Goal: Task Accomplishment & Management: Use online tool/utility

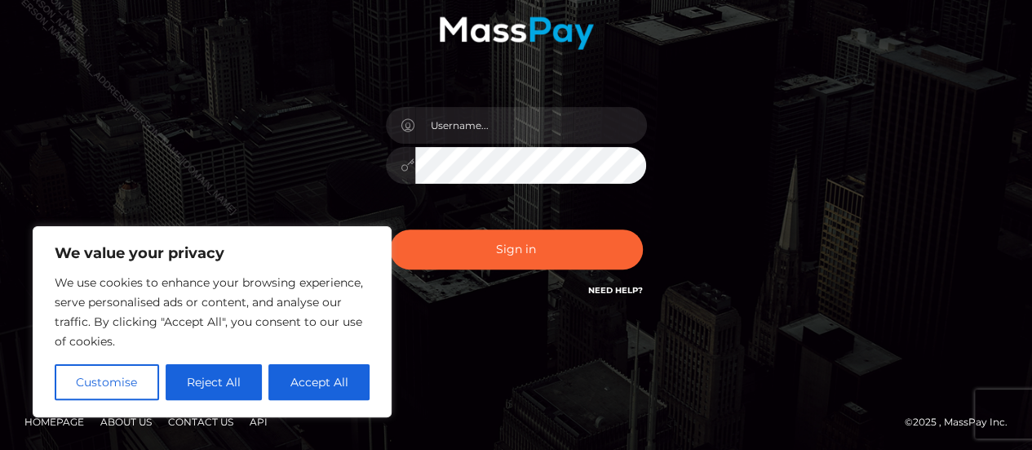
scroll to position [210, 0]
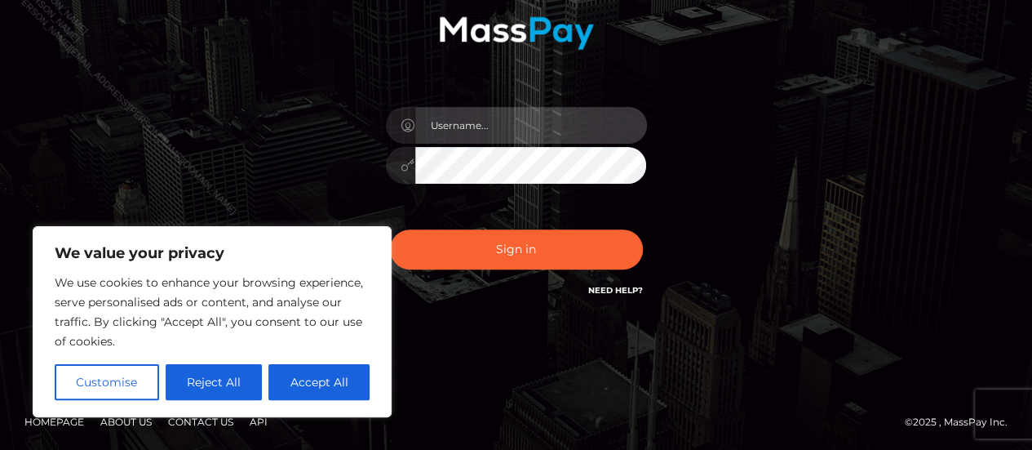
type input "Paula.B2Spin"
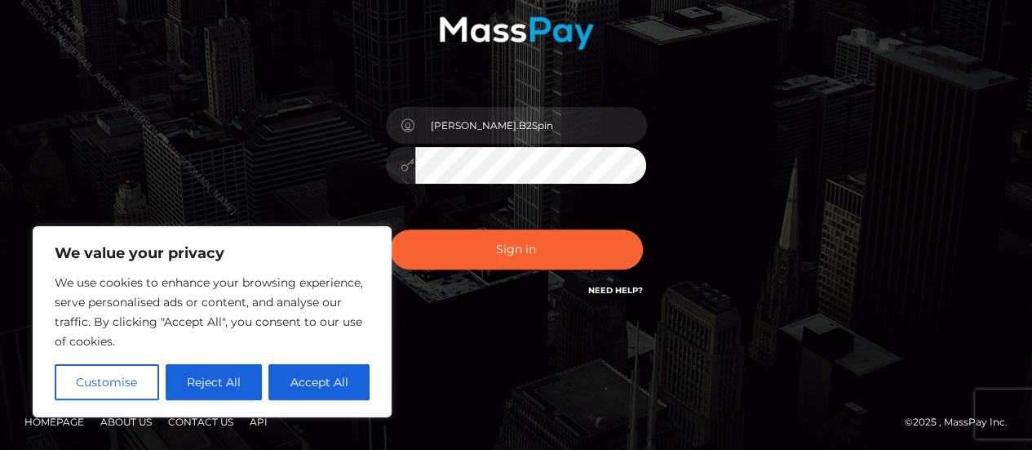
click at [335, 403] on div "We value your privacy We use cookies to enhance your browsing experience, serve…" at bounding box center [212, 321] width 359 height 191
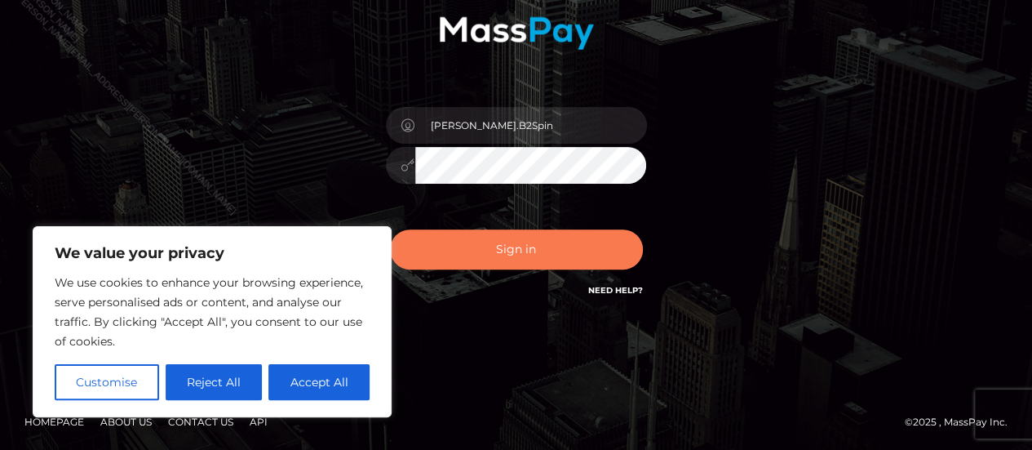
click at [453, 251] on button "Sign in" at bounding box center [516, 249] width 253 height 40
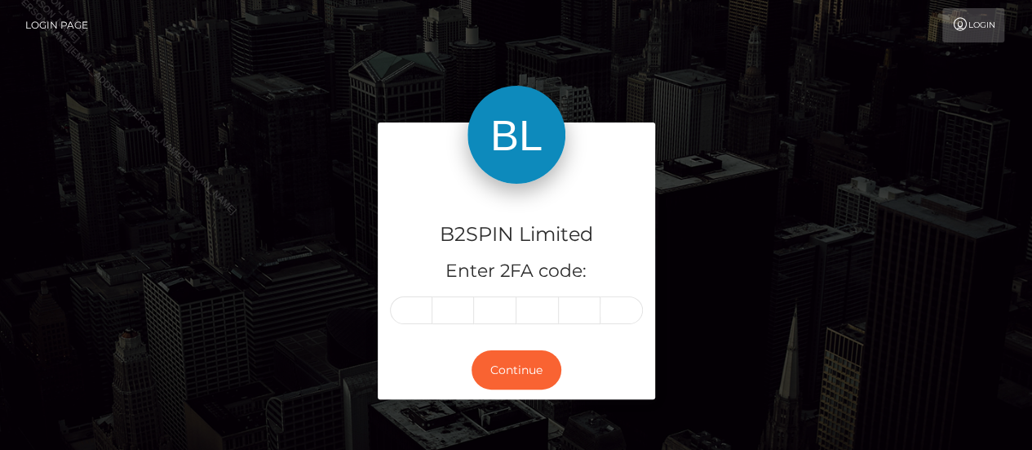
click at [416, 313] on input "text" at bounding box center [411, 310] width 42 height 28
type input "4"
type input "3"
type input "6"
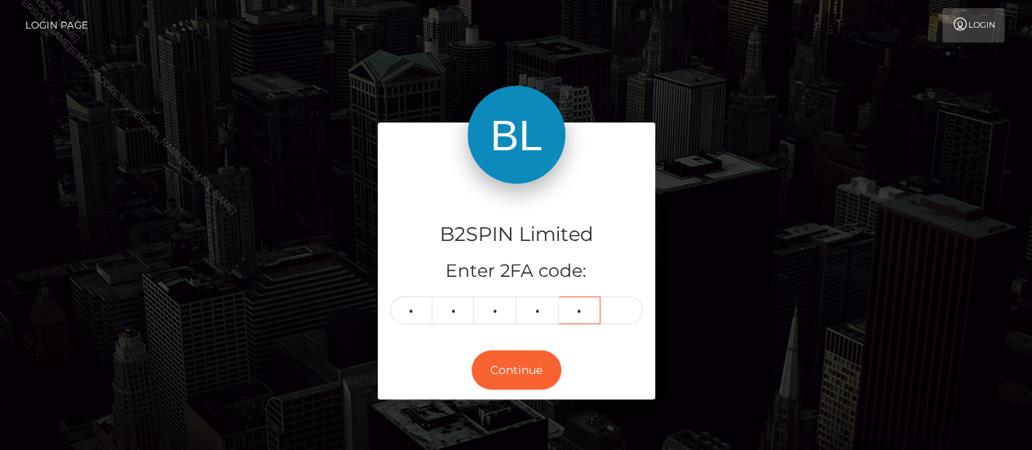
type input "5"
type input "2"
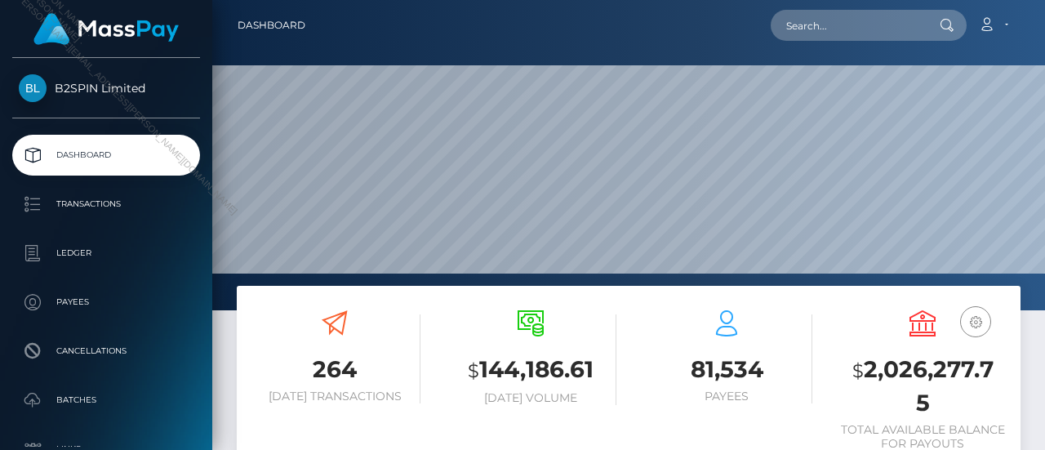
scroll to position [289, 245]
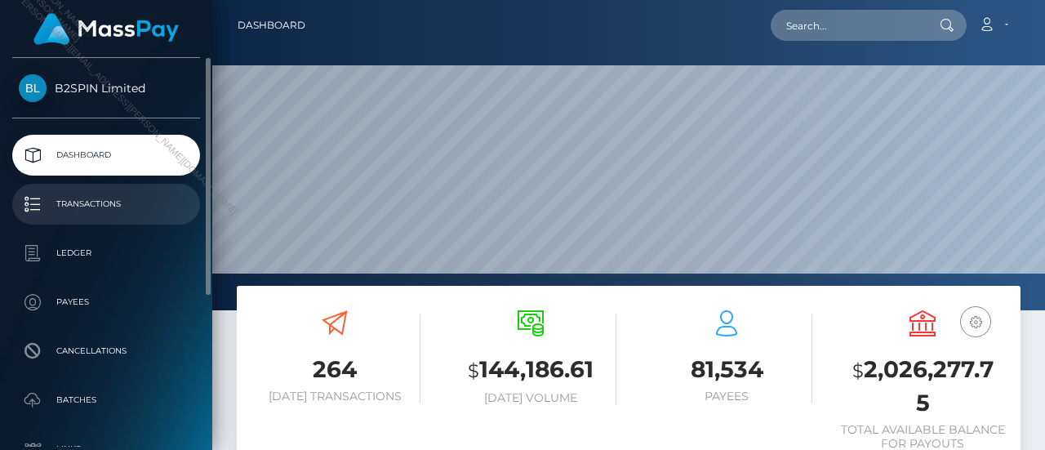
click at [124, 202] on p "Transactions" at bounding box center [106, 204] width 175 height 24
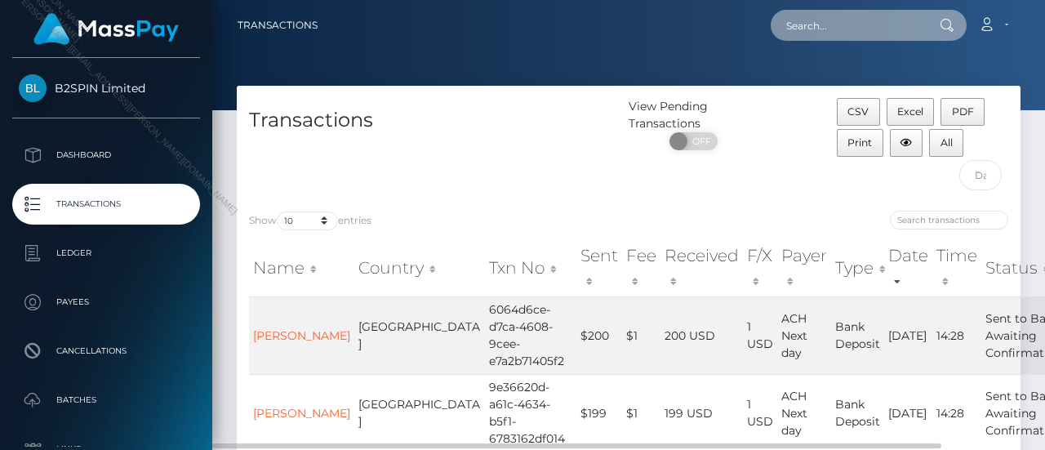
click at [810, 22] on input "text" at bounding box center [846, 25] width 153 height 31
click at [827, 29] on input "text" at bounding box center [846, 25] width 153 height 31
paste input "WESLEY DAVID"
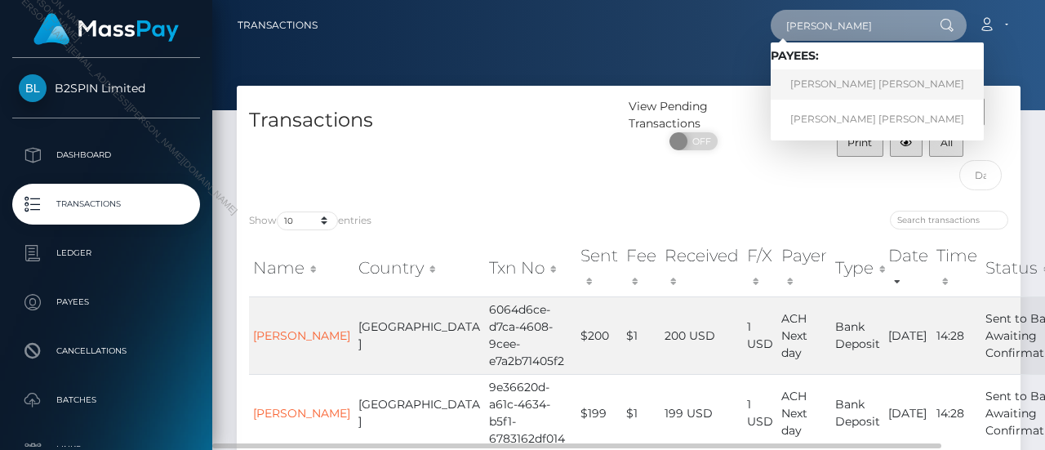
type input "WESLEY DAVID"
click at [860, 80] on link "WESLEY DAVID WISE" at bounding box center [876, 84] width 213 height 30
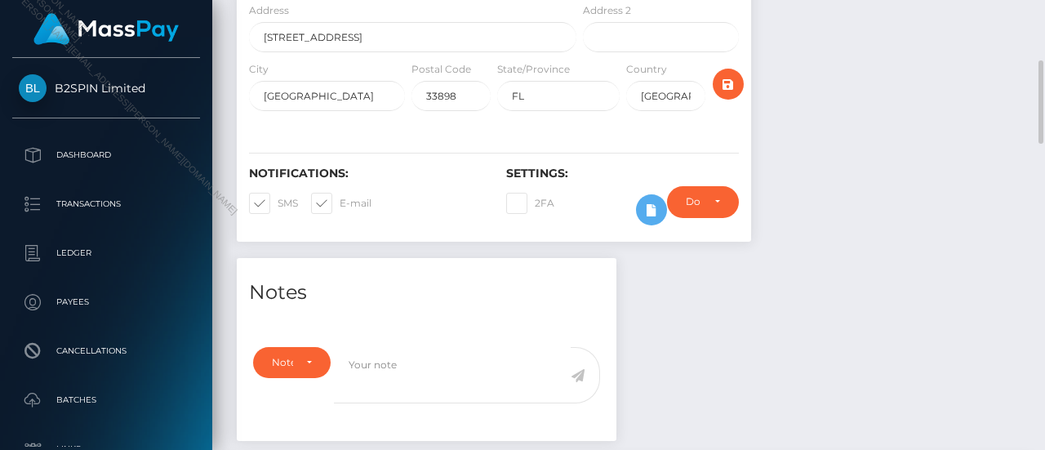
scroll to position [735, 0]
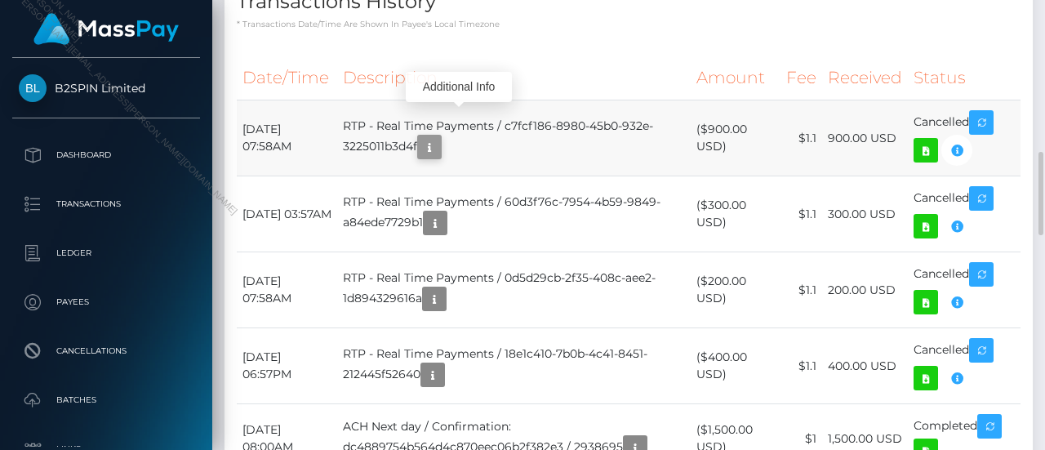
scroll to position [196, 245]
click at [439, 137] on icon "button" at bounding box center [429, 147] width 20 height 20
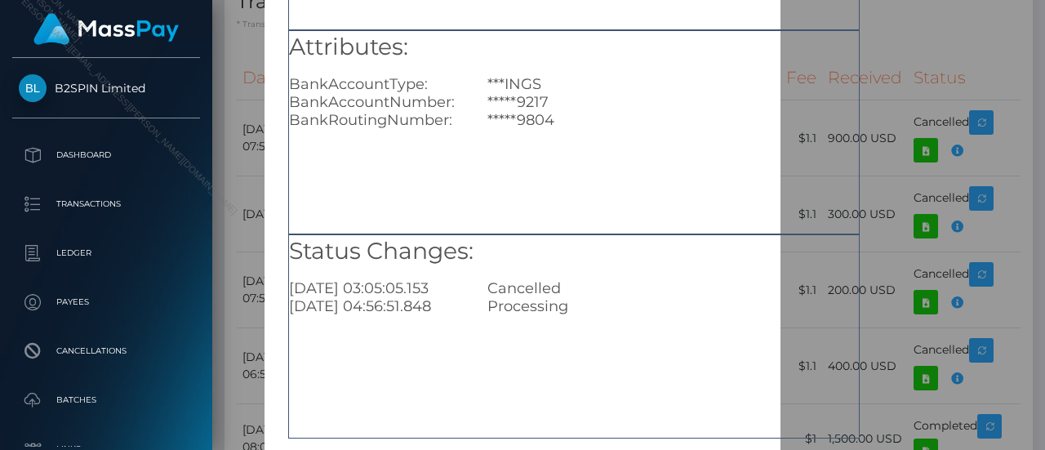
scroll to position [326, 0]
